Goal: Information Seeking & Learning: Learn about a topic

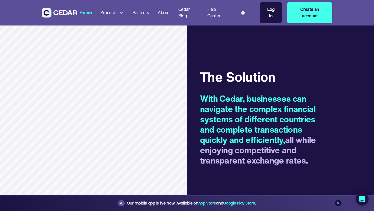
scroll to position [659, 0]
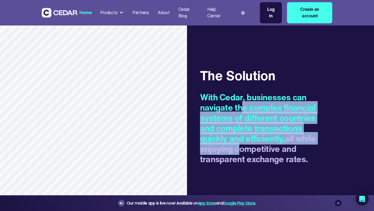
drag, startPoint x: 241, startPoint y: 106, endPoint x: 237, endPoint y: 139, distance: 33.4
click at [237, 139] on h2 "With Cedar, businesses can navigate the complex financial systems of different …" at bounding box center [259, 128] width 119 height 72
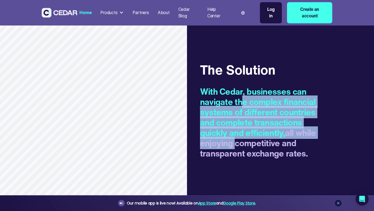
scroll to position [666, 0]
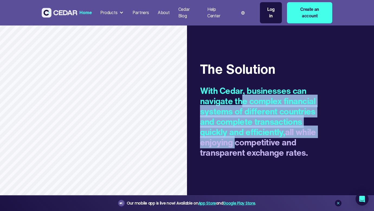
click at [237, 139] on h2 "With Cedar, businesses can navigate the complex financial systems of different …" at bounding box center [259, 121] width 119 height 72
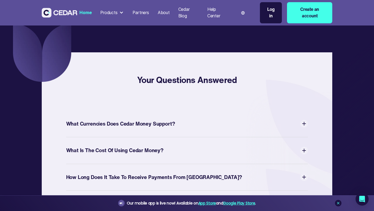
scroll to position [1908, 0]
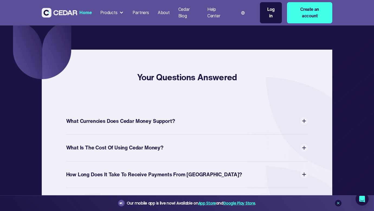
click at [195, 115] on div "What Currencies Does Cedar Money Support?" at bounding box center [187, 120] width 242 height 11
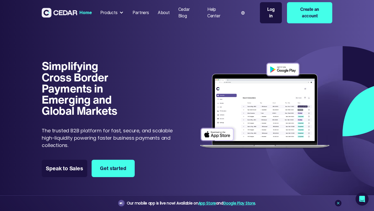
scroll to position [0, 0]
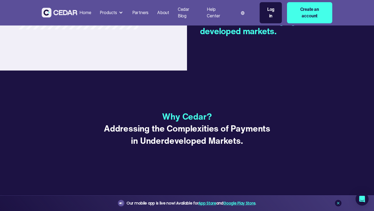
scroll to position [596, 0]
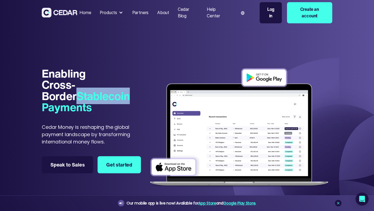
scroll to position [0, 0]
click at [50, 85] on h1 "Enabling Cross-Border Stablecoin Payments" at bounding box center [73, 90] width 63 height 45
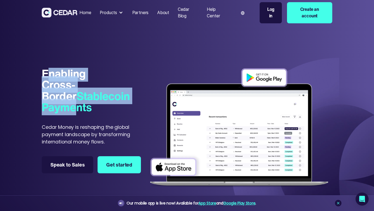
drag, startPoint x: 51, startPoint y: 70, endPoint x: 73, endPoint y: 113, distance: 48.6
click at [73, 112] on h1 "Enabling Cross-Border Stablecoin Payments" at bounding box center [73, 90] width 63 height 45
click at [73, 113] on span "Stablecoin Payments" at bounding box center [86, 101] width 88 height 28
